Goal: Task Accomplishment & Management: Use online tool/utility

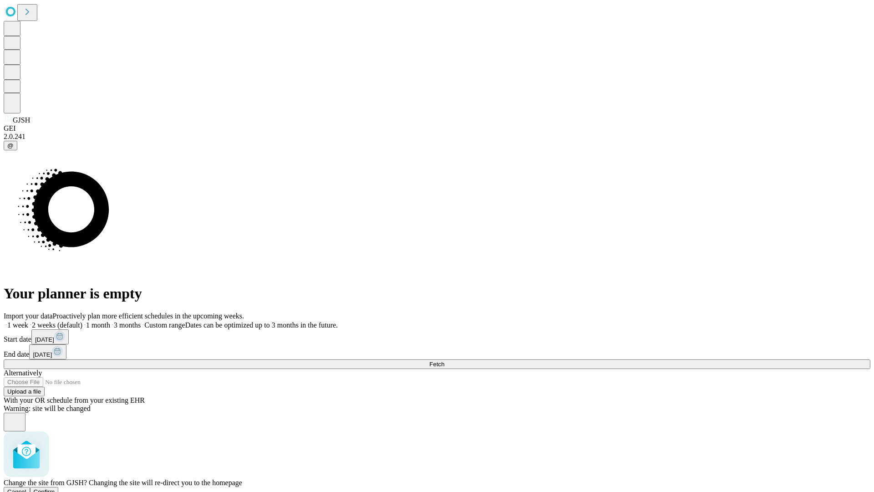
click at [55, 488] on span "Confirm" at bounding box center [44, 491] width 21 height 7
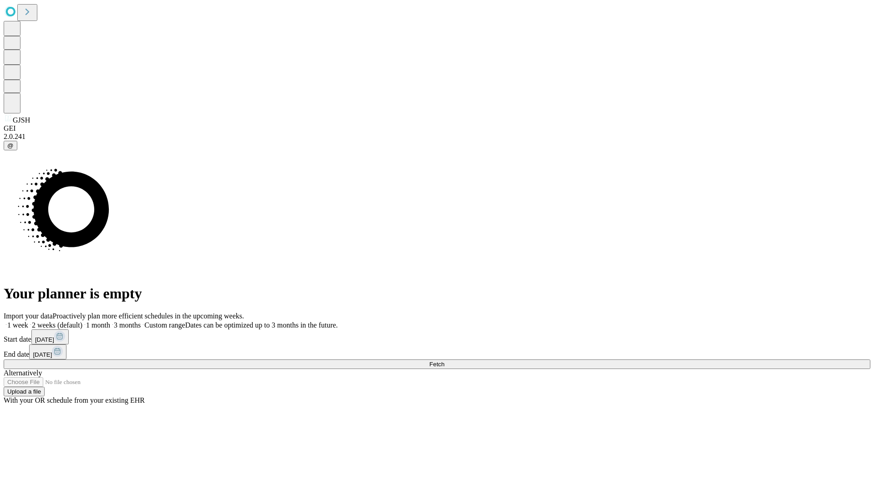
click at [110, 321] on label "1 month" at bounding box center [96, 325] width 28 height 8
click at [445, 361] on span "Fetch" at bounding box center [436, 364] width 15 height 7
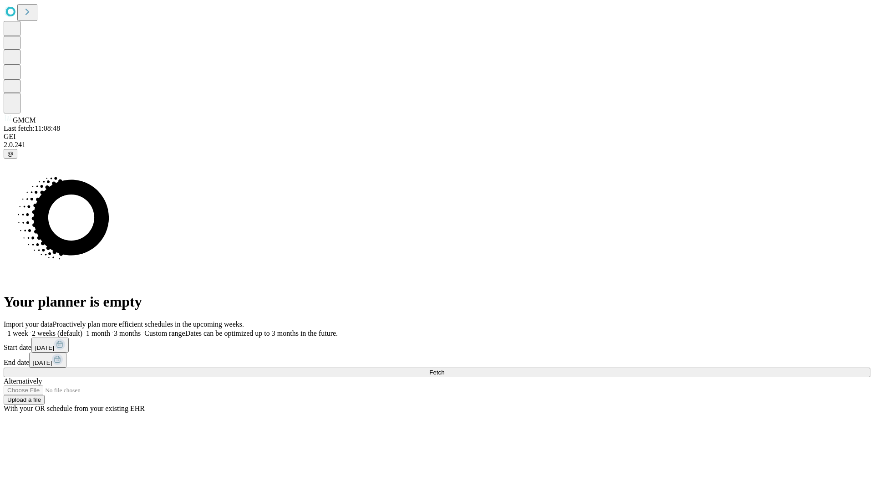
click at [110, 329] on label "1 month" at bounding box center [96, 333] width 28 height 8
click at [445, 369] on span "Fetch" at bounding box center [436, 372] width 15 height 7
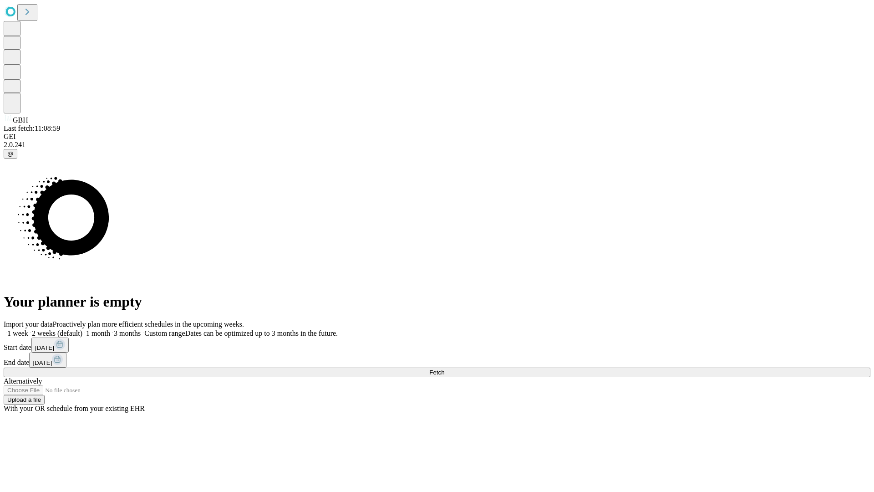
click at [110, 329] on label "1 month" at bounding box center [96, 333] width 28 height 8
click at [445, 369] on span "Fetch" at bounding box center [436, 372] width 15 height 7
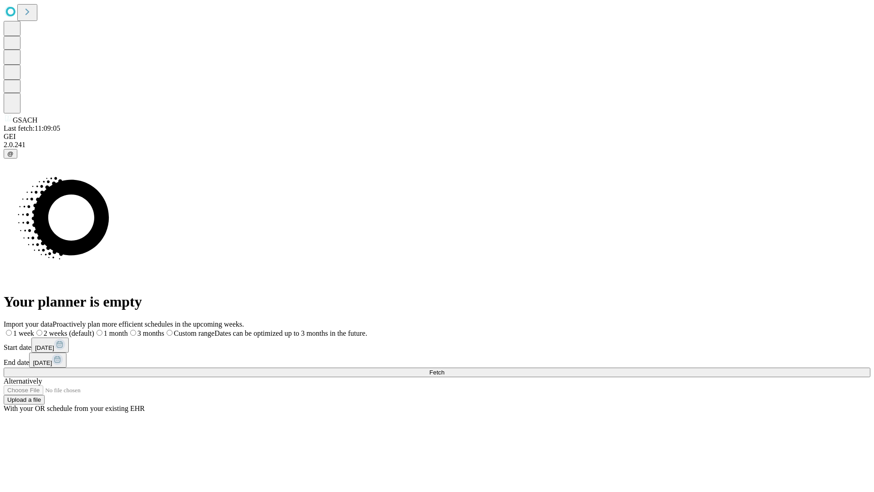
click at [128, 329] on label "1 month" at bounding box center [111, 333] width 34 height 8
click at [445, 369] on span "Fetch" at bounding box center [436, 372] width 15 height 7
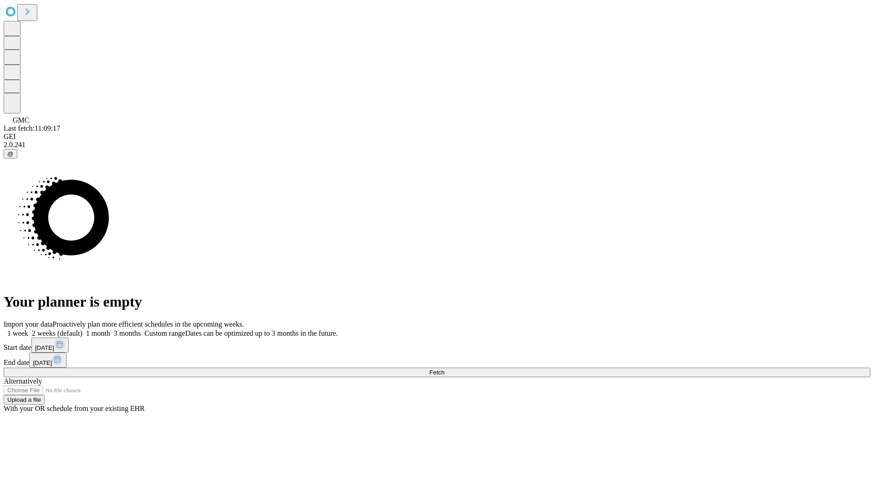
click at [110, 329] on label "1 month" at bounding box center [96, 333] width 28 height 8
click at [445, 369] on span "Fetch" at bounding box center [436, 372] width 15 height 7
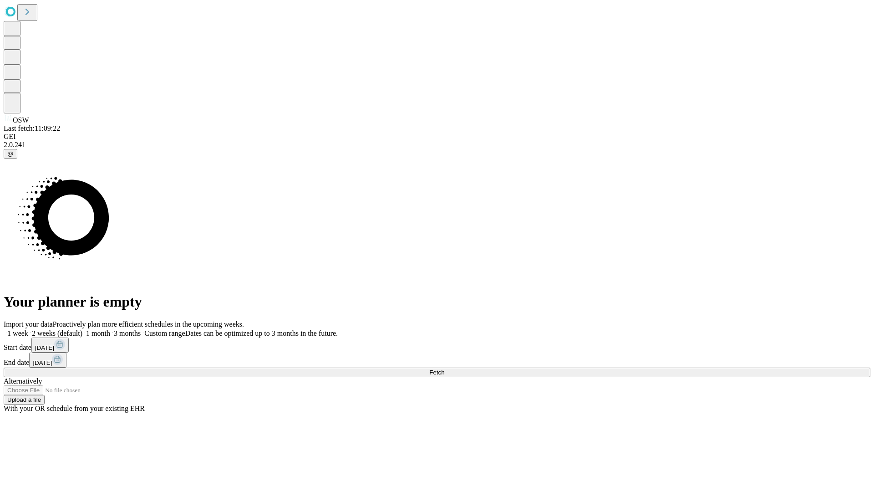
click at [110, 329] on label "1 month" at bounding box center [96, 333] width 28 height 8
click at [445, 369] on span "Fetch" at bounding box center [436, 372] width 15 height 7
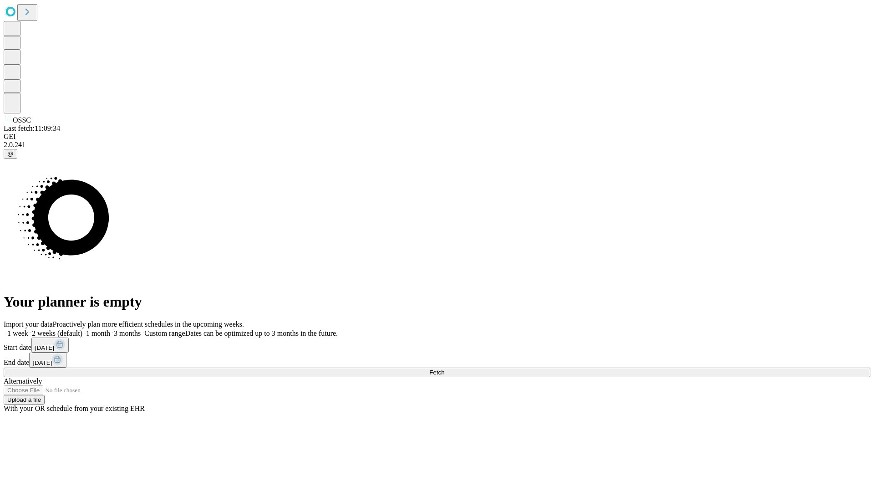
click at [110, 329] on label "1 month" at bounding box center [96, 333] width 28 height 8
click at [445, 369] on span "Fetch" at bounding box center [436, 372] width 15 height 7
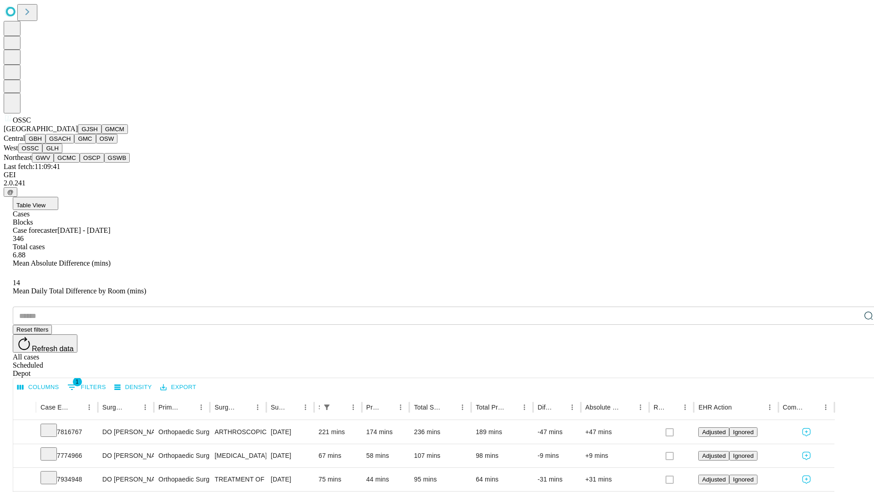
click at [62, 153] on button "GLH" at bounding box center [52, 148] width 20 height 10
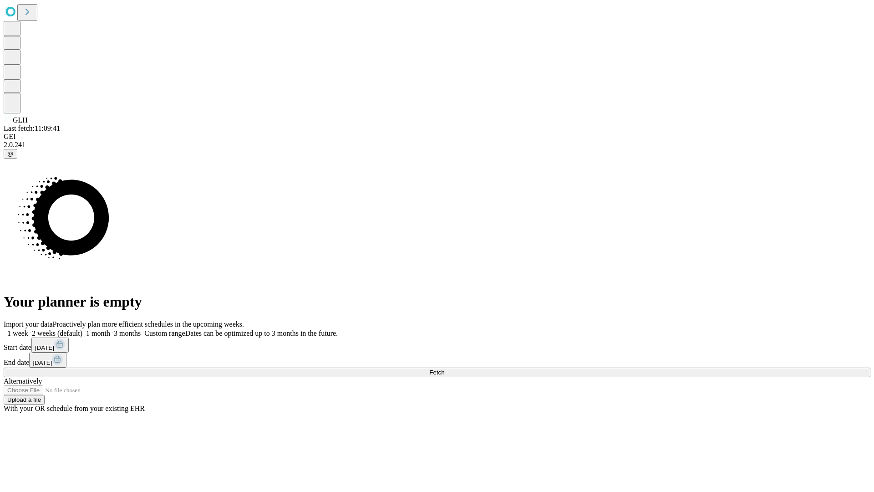
click at [110, 329] on label "1 month" at bounding box center [96, 333] width 28 height 8
click at [445, 369] on span "Fetch" at bounding box center [436, 372] width 15 height 7
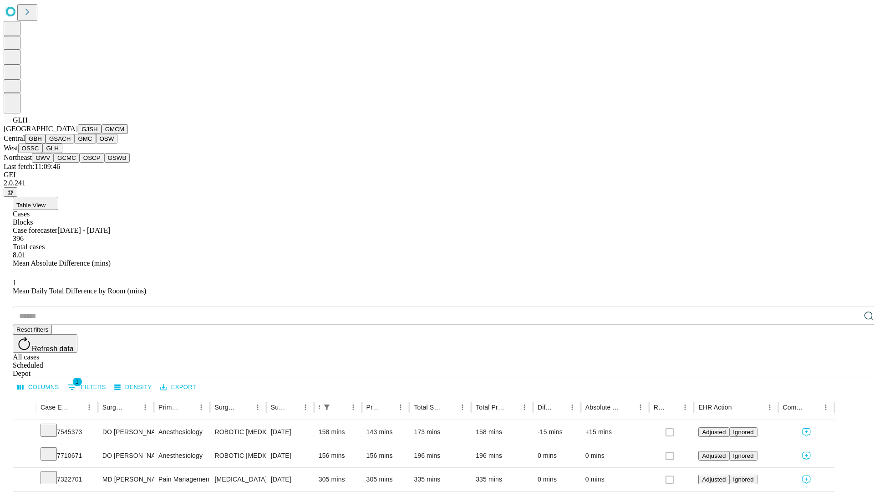
click at [54, 163] on button "GWV" at bounding box center [43, 158] width 22 height 10
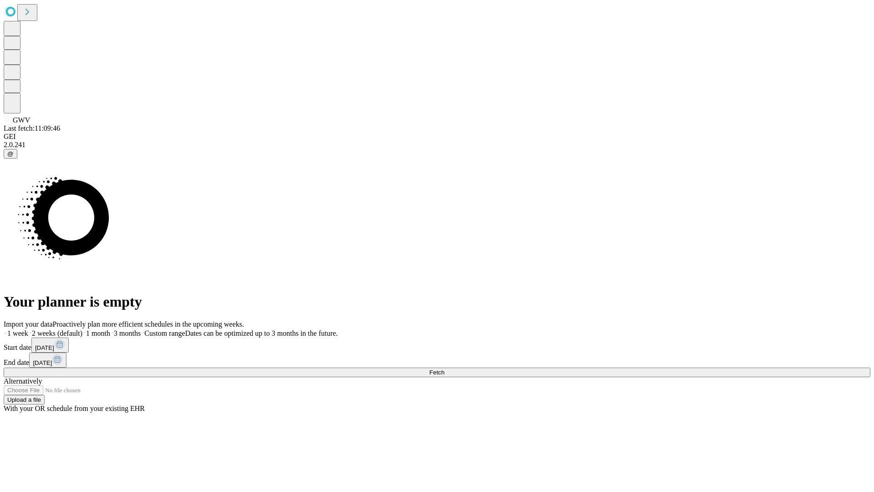
click at [445, 369] on span "Fetch" at bounding box center [436, 372] width 15 height 7
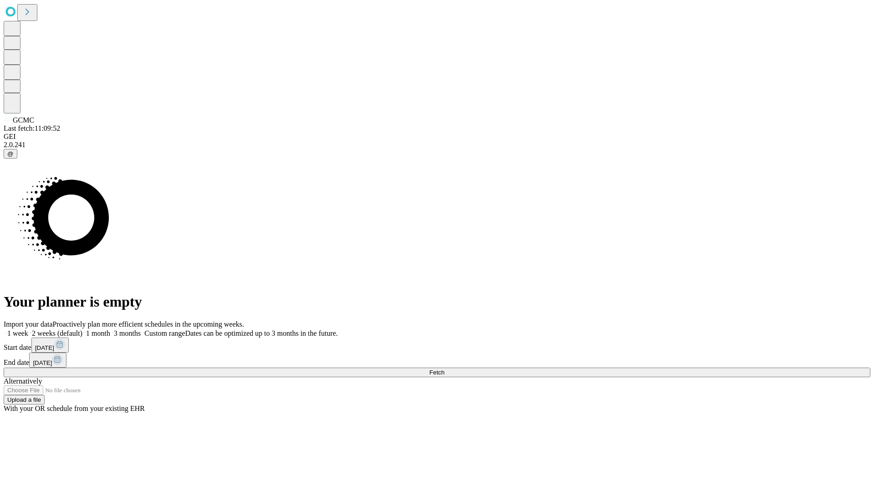
click at [110, 329] on label "1 month" at bounding box center [96, 333] width 28 height 8
click at [445, 369] on span "Fetch" at bounding box center [436, 372] width 15 height 7
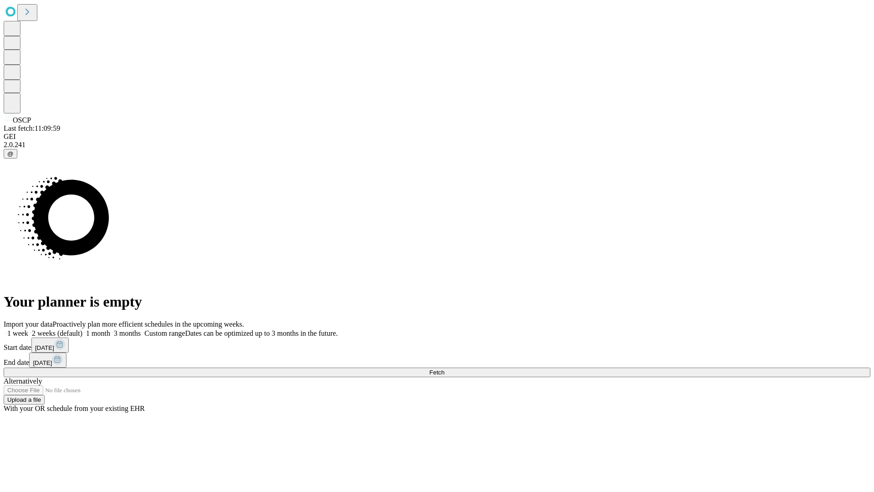
click at [110, 329] on label "1 month" at bounding box center [96, 333] width 28 height 8
click at [445, 369] on span "Fetch" at bounding box center [436, 372] width 15 height 7
